Goal: Information Seeking & Learning: Find specific fact

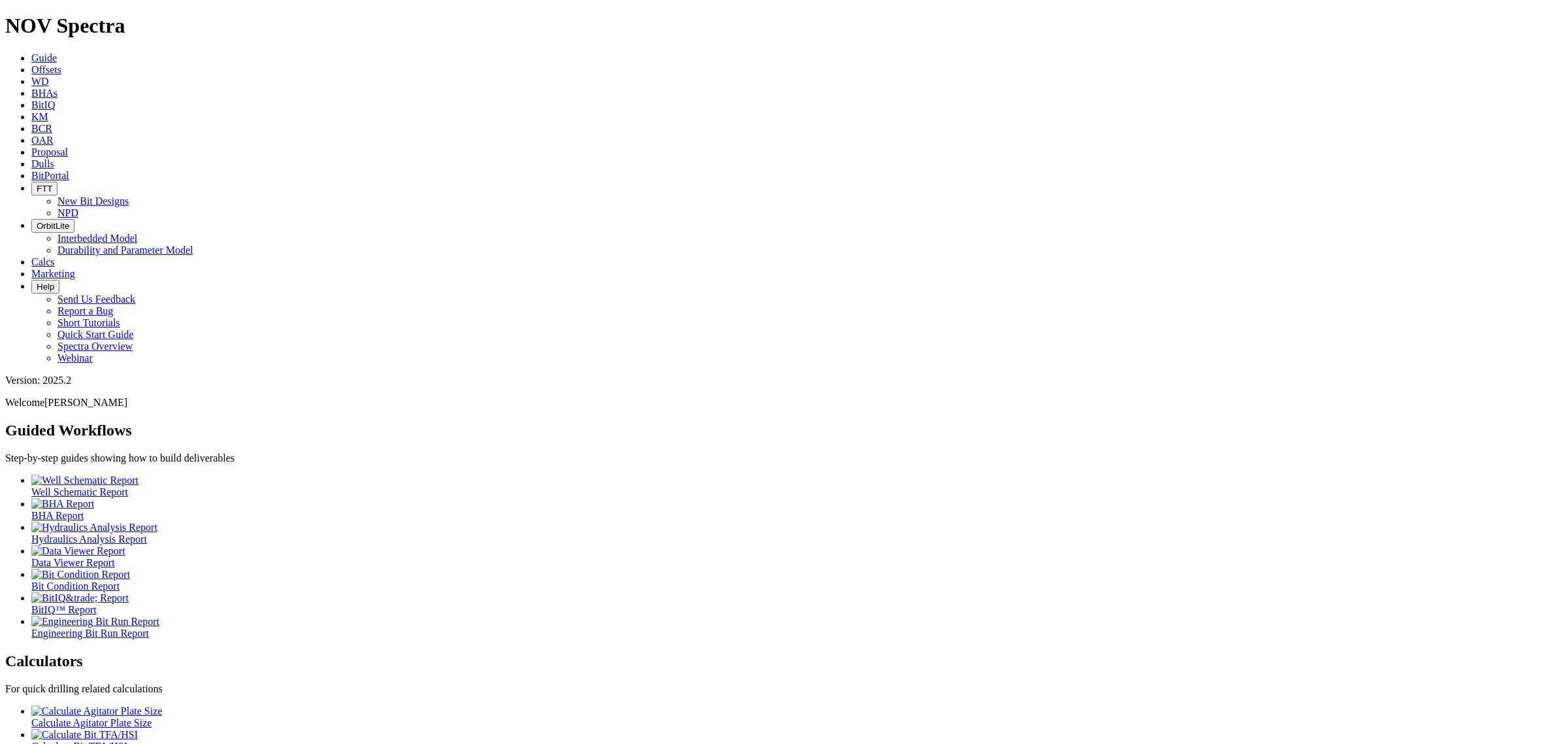
drag, startPoint x: 193, startPoint y: 8, endPoint x: 204, endPoint y: 12, distance: 11.7
click at [61, 64] on link "Offsets" at bounding box center [47, 69] width 30 height 11
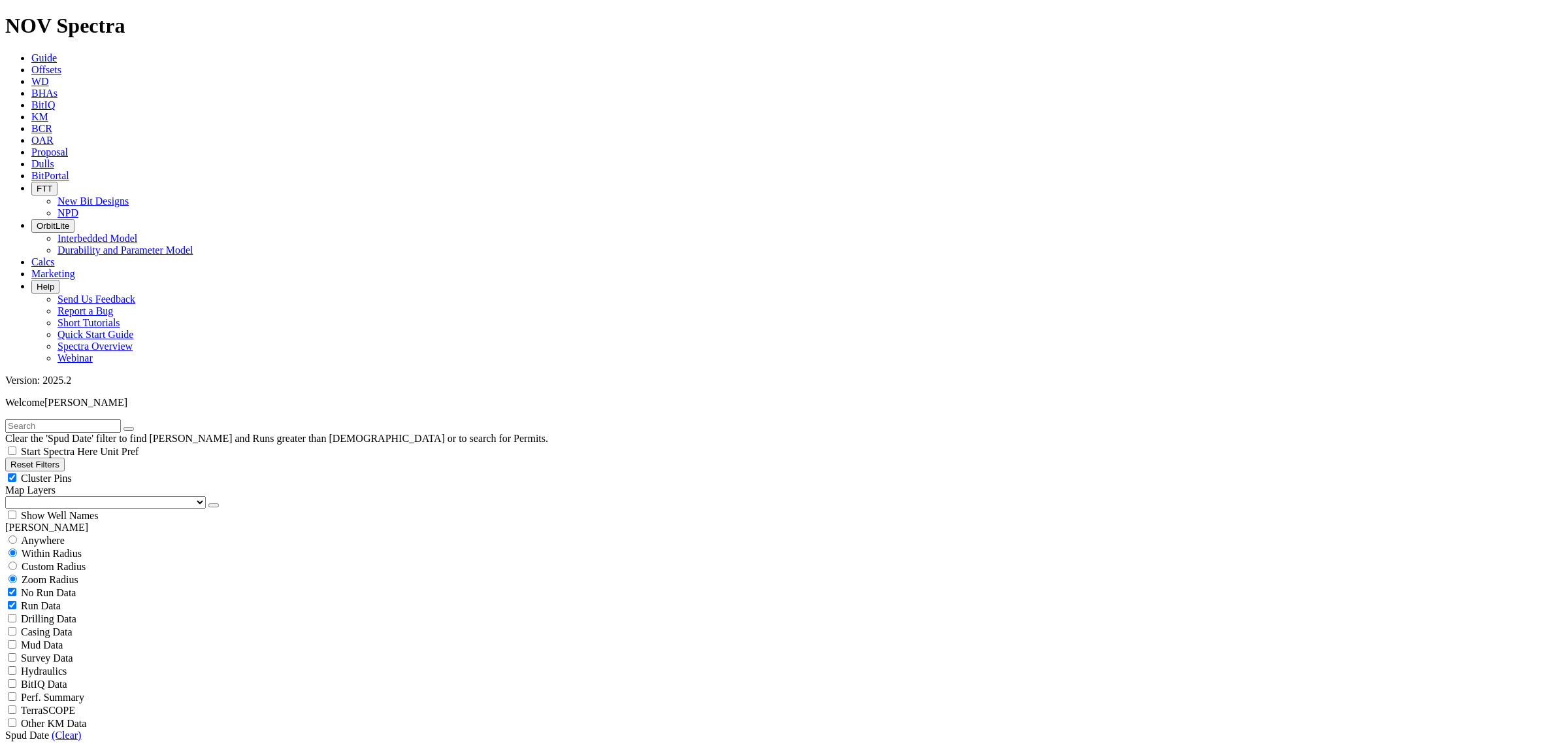
drag, startPoint x: 113, startPoint y: 59, endPoint x: 119, endPoint y: 24, distance: 35.5
click at [113, 419] on input "text" at bounding box center [63, 426] width 115 height 13
type input "hutchinson teele"
click at [136, 427] on button "submit" at bounding box center [141, 429] width 11 height 4
click at [47, 533] on div "Anywhere" at bounding box center [784, 540] width 1558 height 13
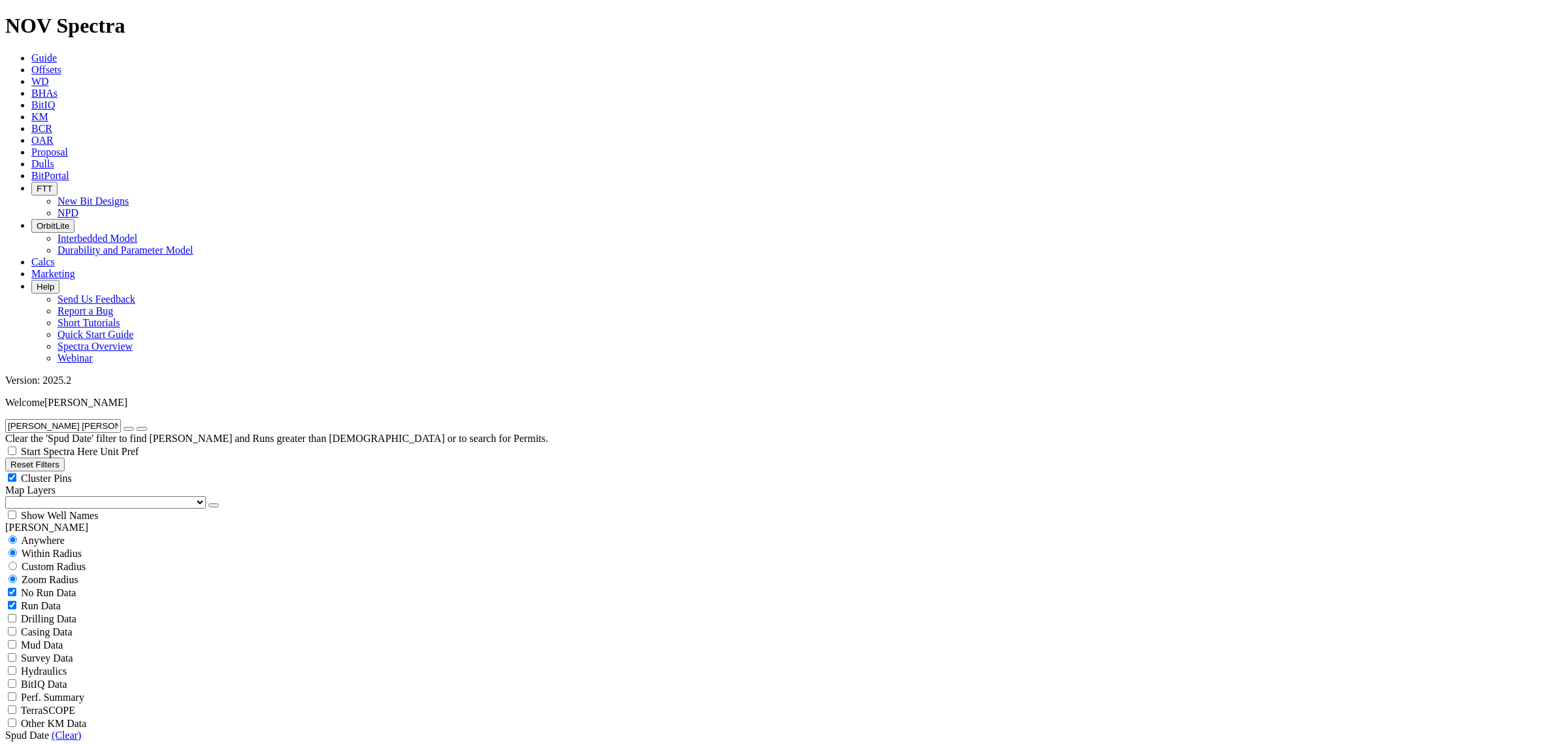
radio input "true"
radio input "false"
radio input "true"
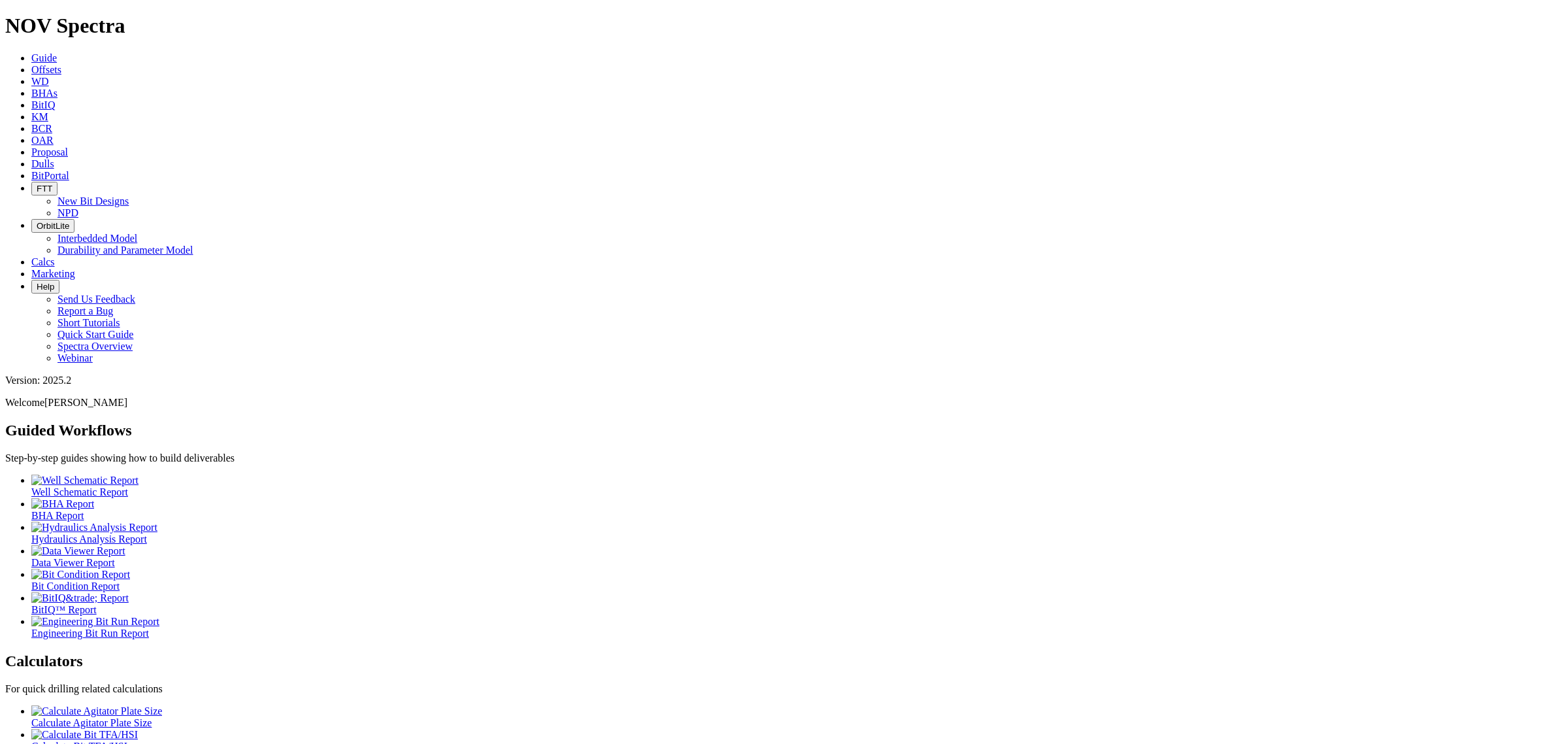
click at [61, 64] on link "Offsets" at bounding box center [47, 69] width 30 height 11
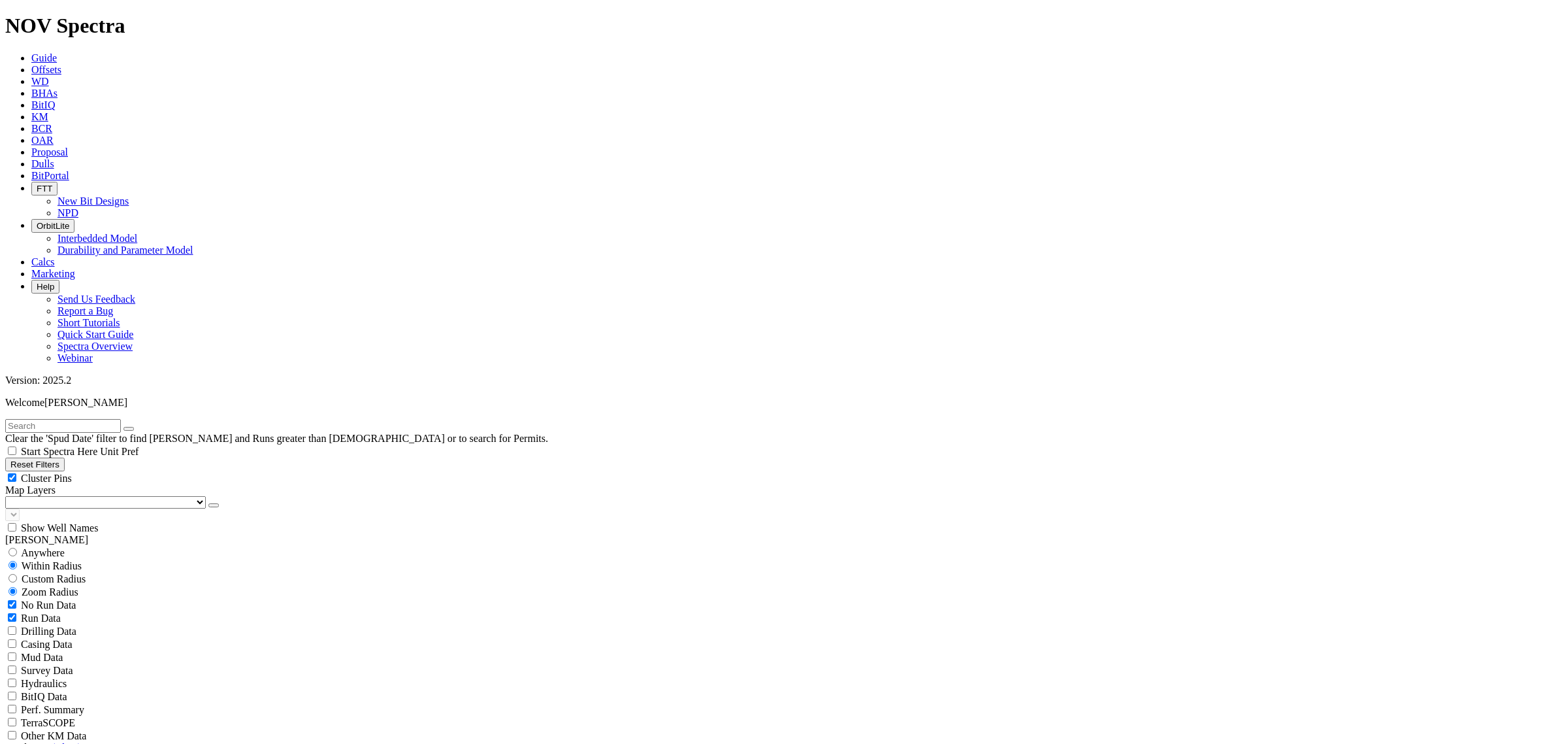
click at [106, 419] on div "Clear the 'Spud Date' filter to find [PERSON_NAME] and Runs greater than [DEMOG…" at bounding box center [784, 431] width 1558 height 25
drag, startPoint x: 103, startPoint y: 66, endPoint x: 98, endPoint y: 60, distance: 7.8
click at [102, 419] on input "text" at bounding box center [63, 426] width 115 height 13
type input "junior mint fed"
click at [136, 427] on button "submit" at bounding box center [141, 429] width 11 height 4
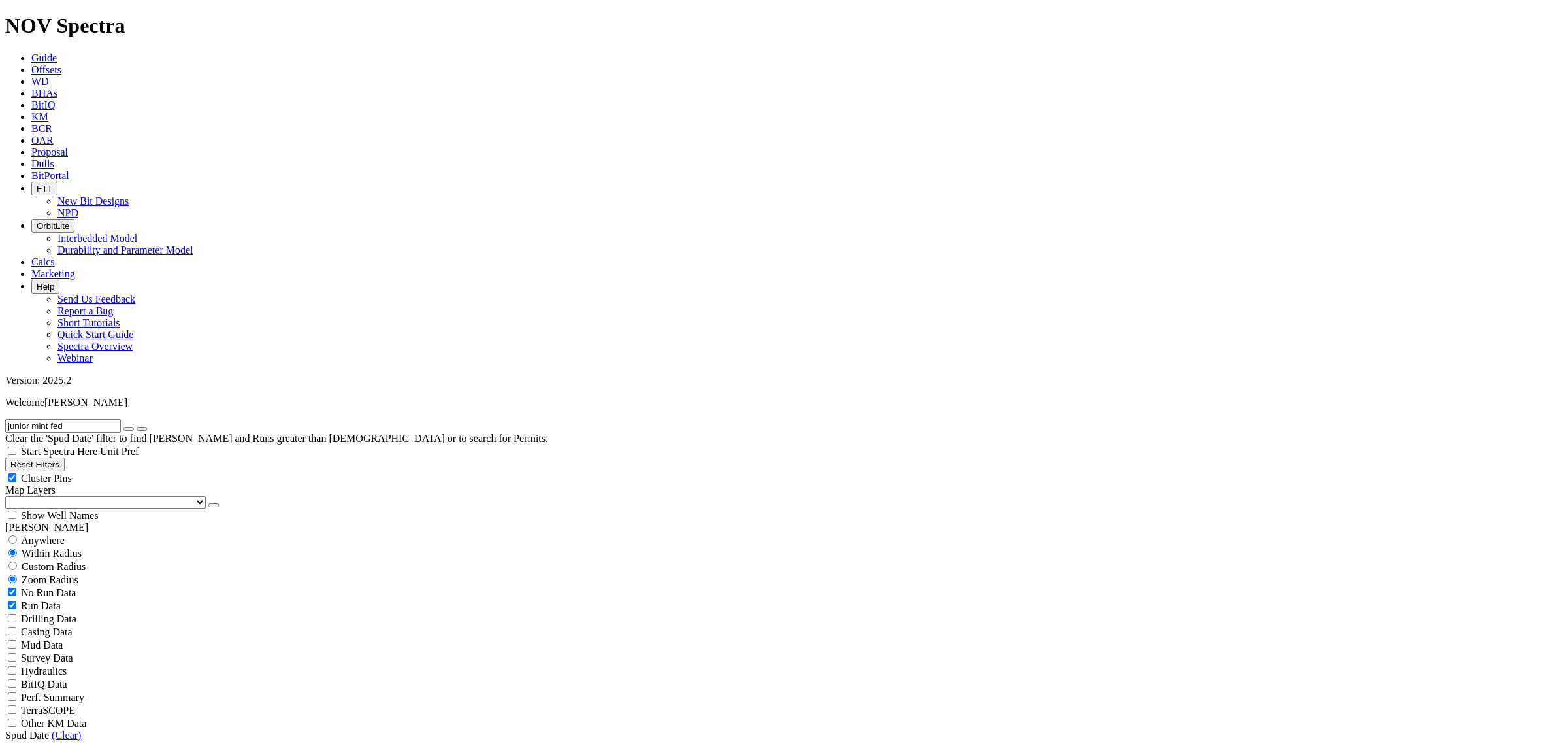
click at [43, 535] on span "Anywhere" at bounding box center [43, 540] width 43 height 11
radio input "true"
radio input "false"
